Goal: Transaction & Acquisition: Purchase product/service

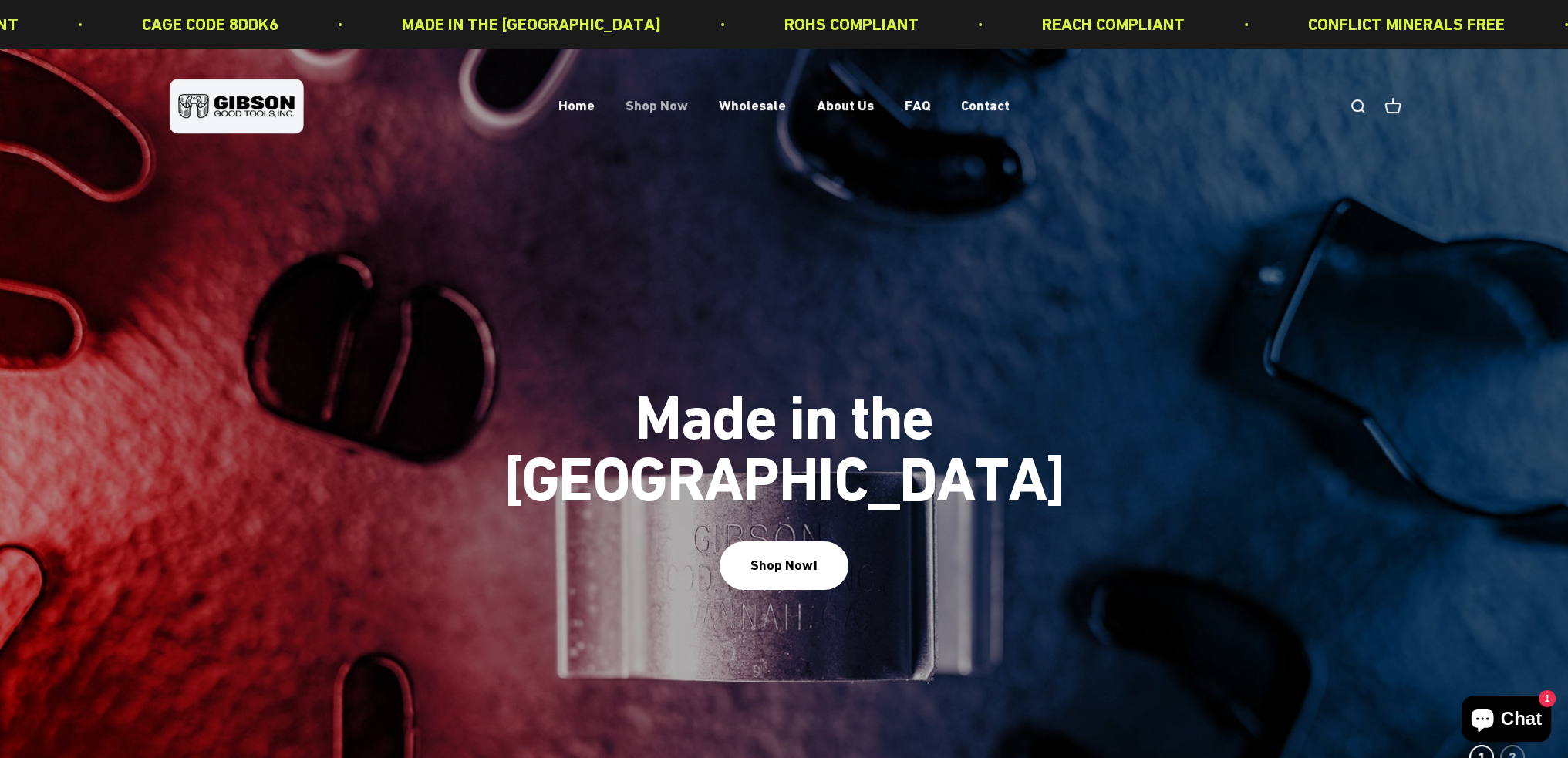
click at [653, 113] on link "Shop Now" at bounding box center [656, 106] width 62 height 16
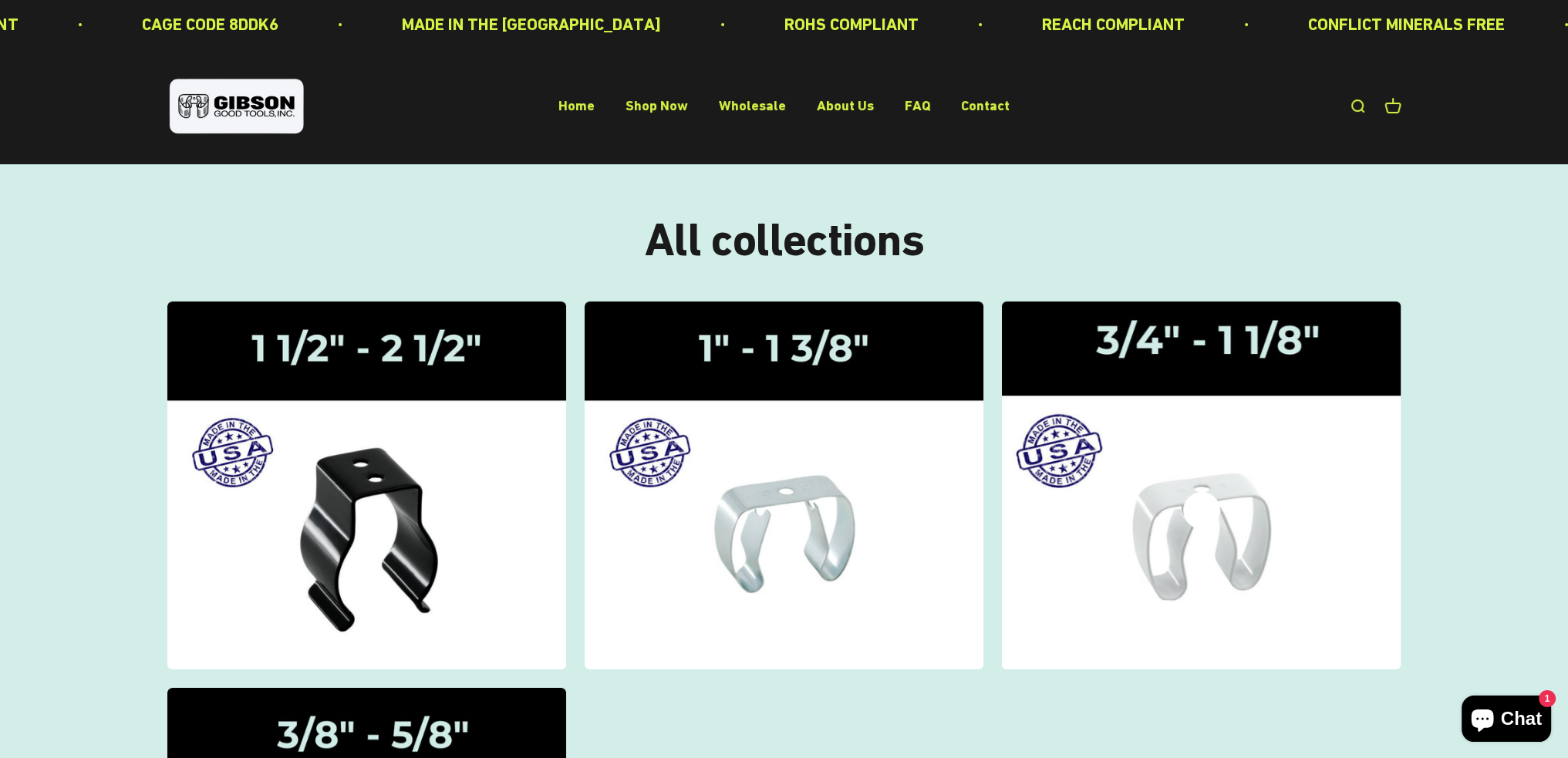
click at [1200, 486] on div "Gripper Clips | 3/4" - 1 1/8"" at bounding box center [1201, 486] width 37 height 0
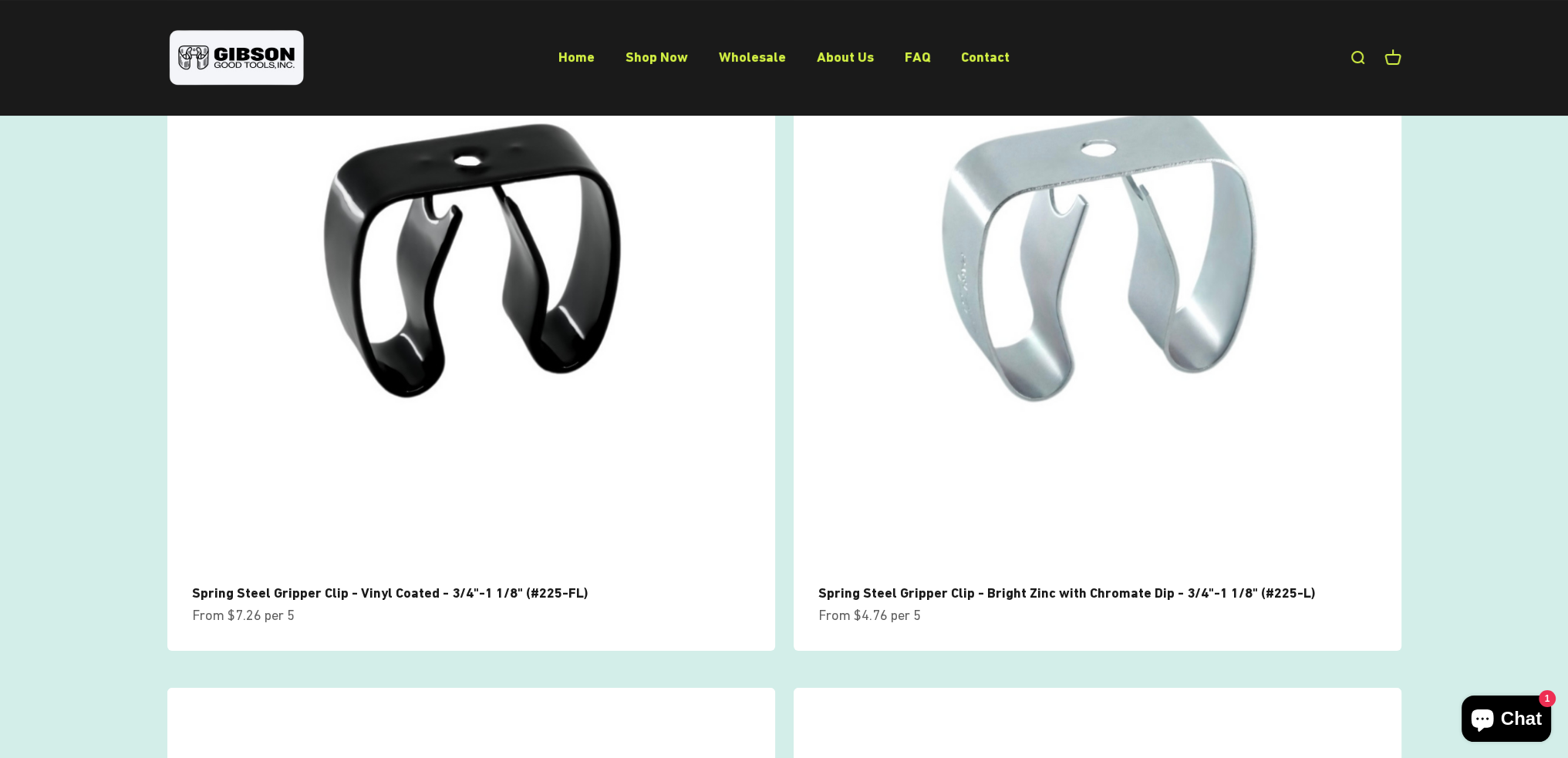
scroll to position [202, 0]
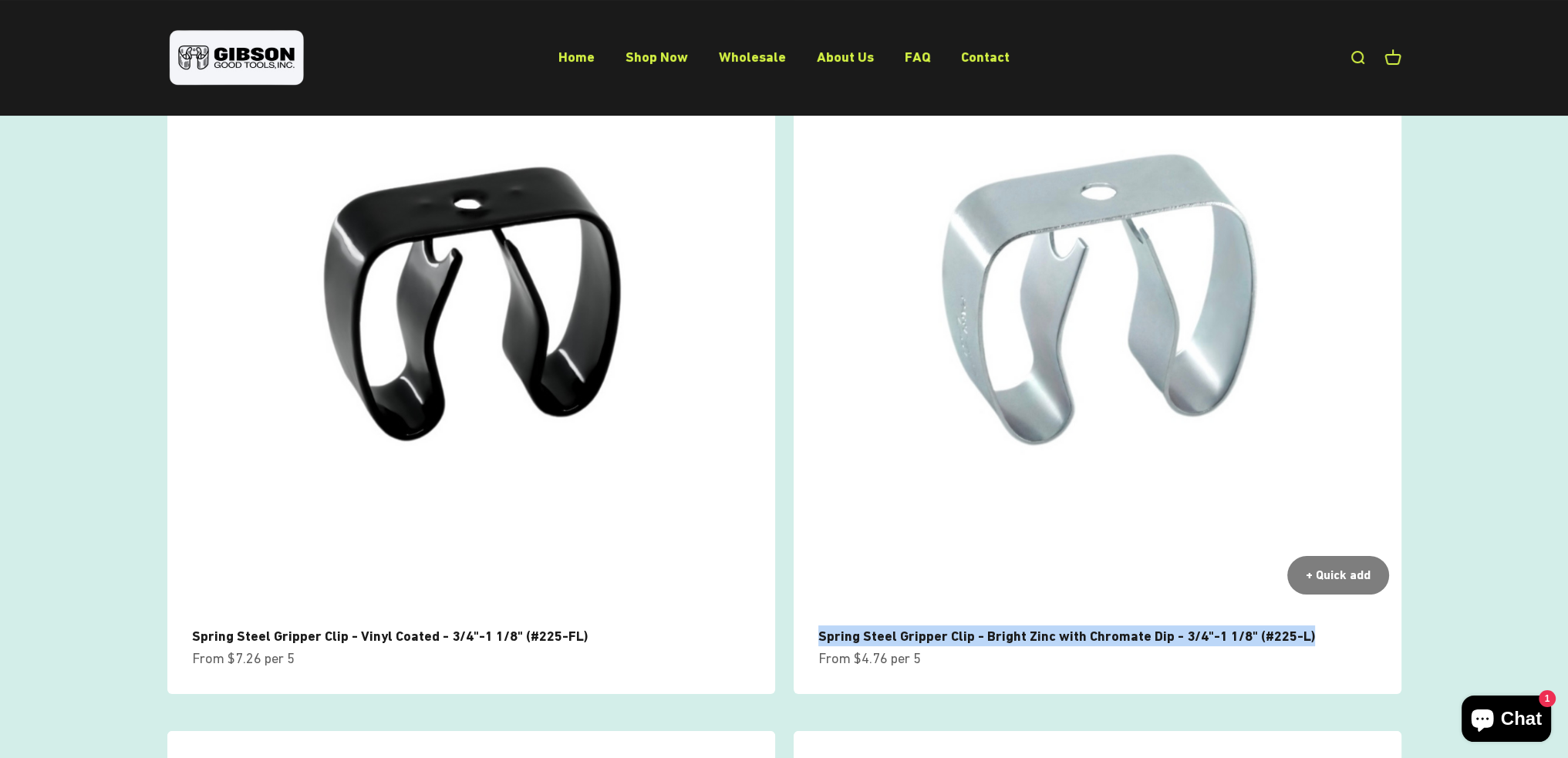
drag, startPoint x: 811, startPoint y: 628, endPoint x: 1315, endPoint y: 625, distance: 504.0
click at [1315, 625] on div "Spring Steel Gripper Clip - Bright Zinc with Chromate Dip - 3/4"-1 1/8" (#225-L…" at bounding box center [1098, 650] width 608 height 88
